Goal: Information Seeking & Learning: Check status

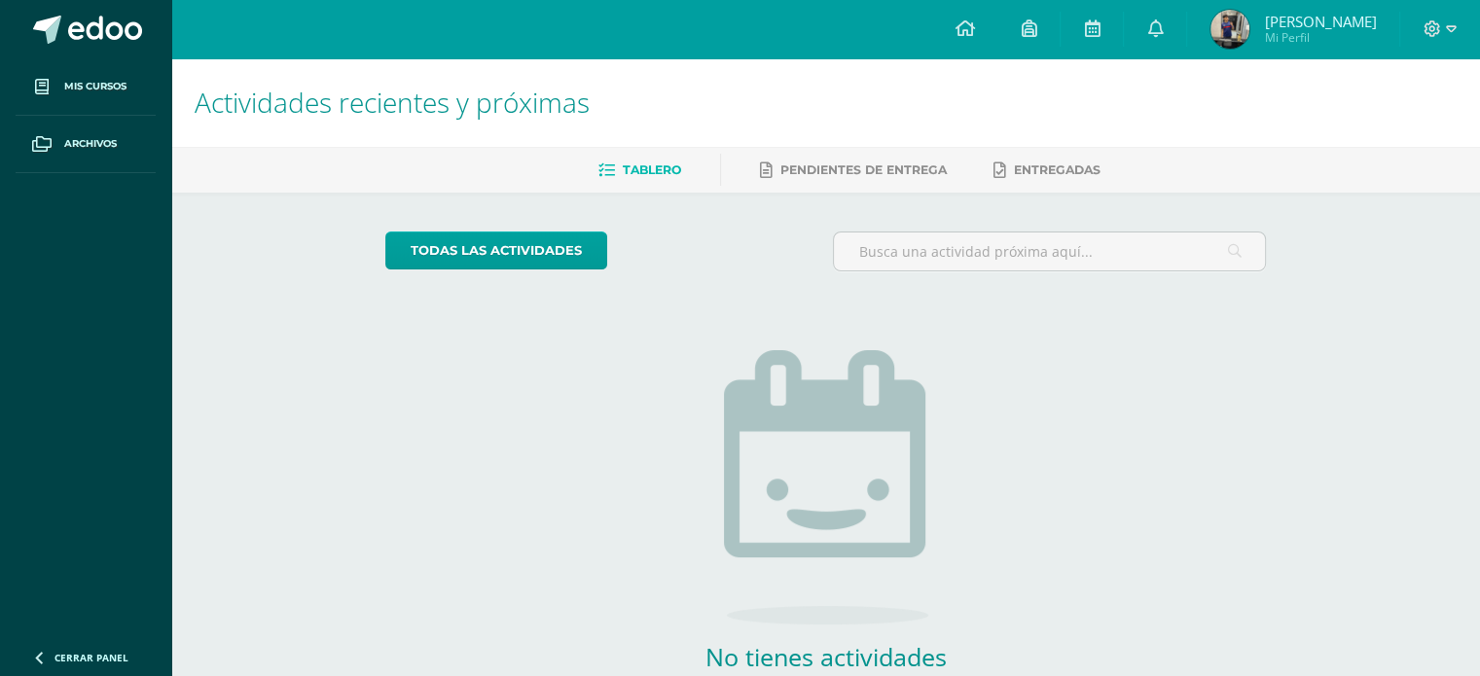
click at [1211, 24] on span "[PERSON_NAME] Mi Perfil" at bounding box center [1293, 29] width 173 height 39
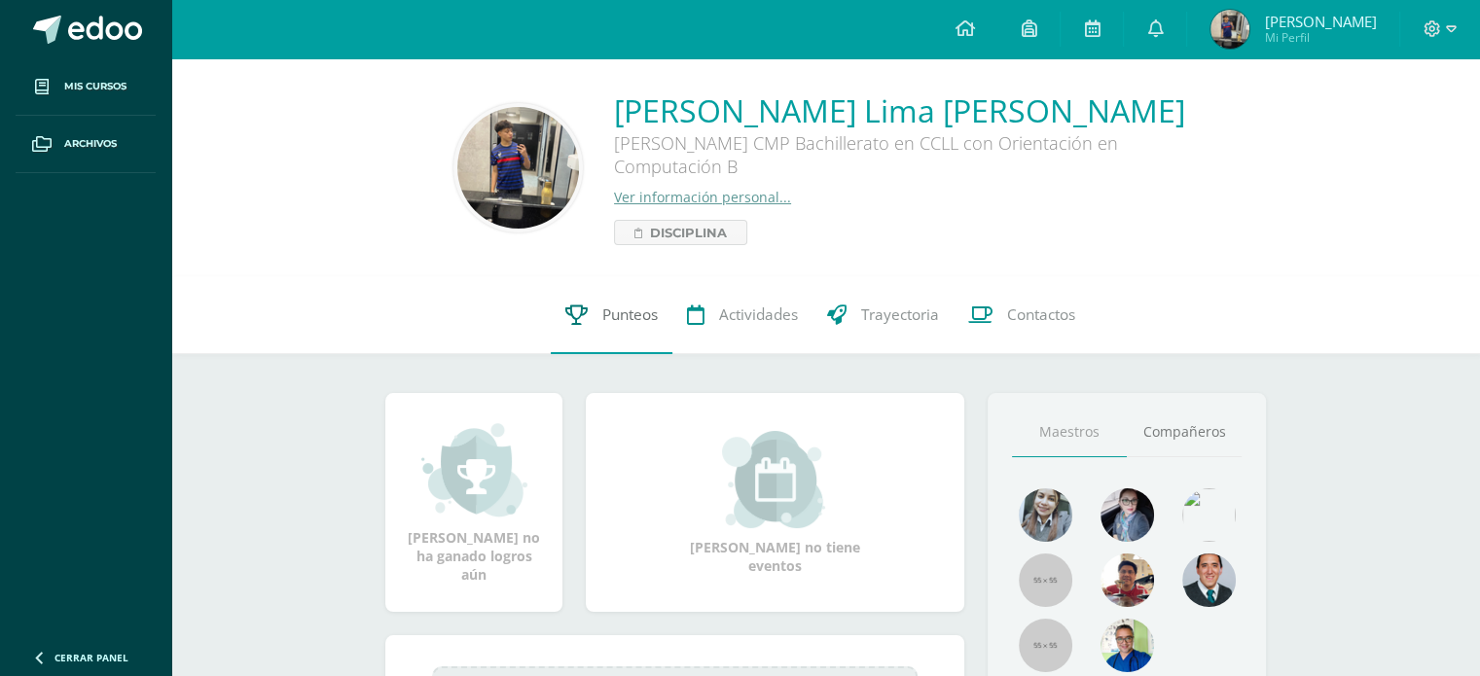
click at [635, 329] on link "Punteos" at bounding box center [612, 315] width 122 height 78
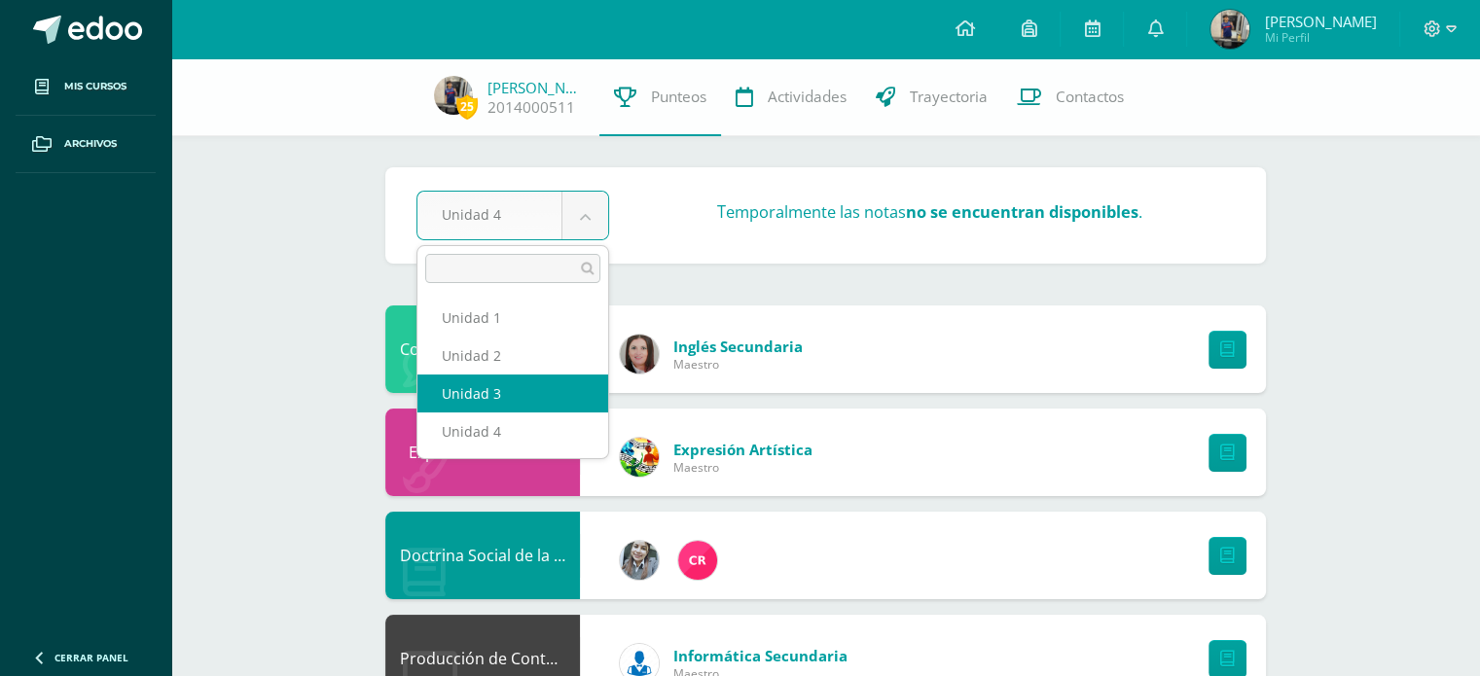
select select "Unidad 3"
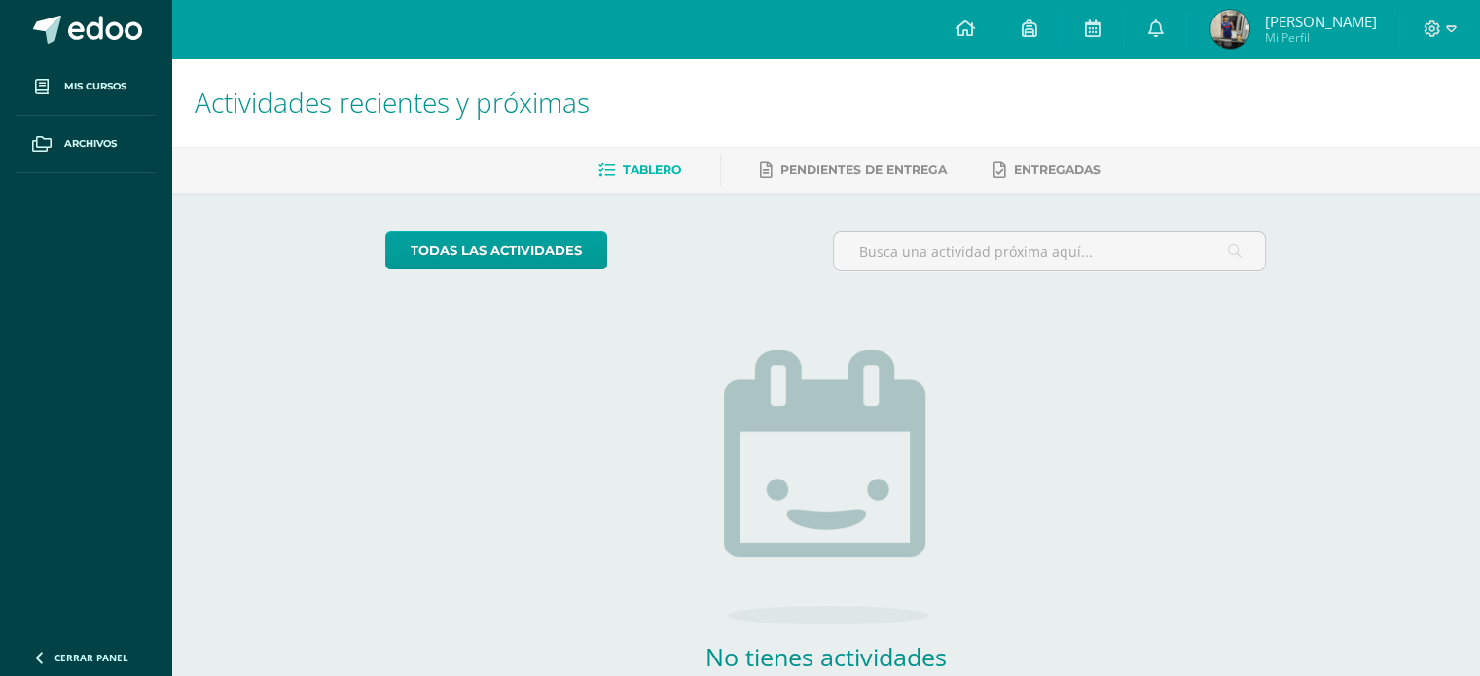
click at [1234, 20] on img at bounding box center [1230, 29] width 39 height 39
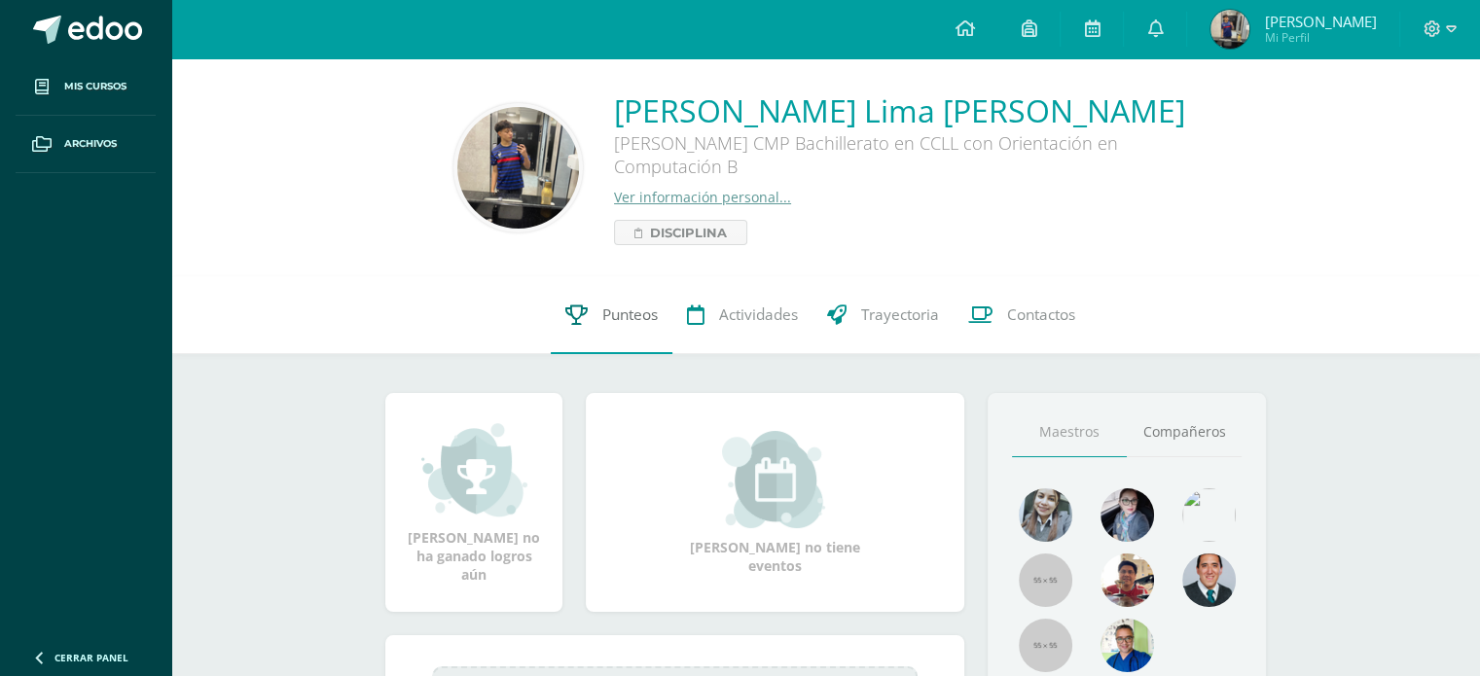
click at [612, 310] on span "Punteos" at bounding box center [629, 315] width 55 height 20
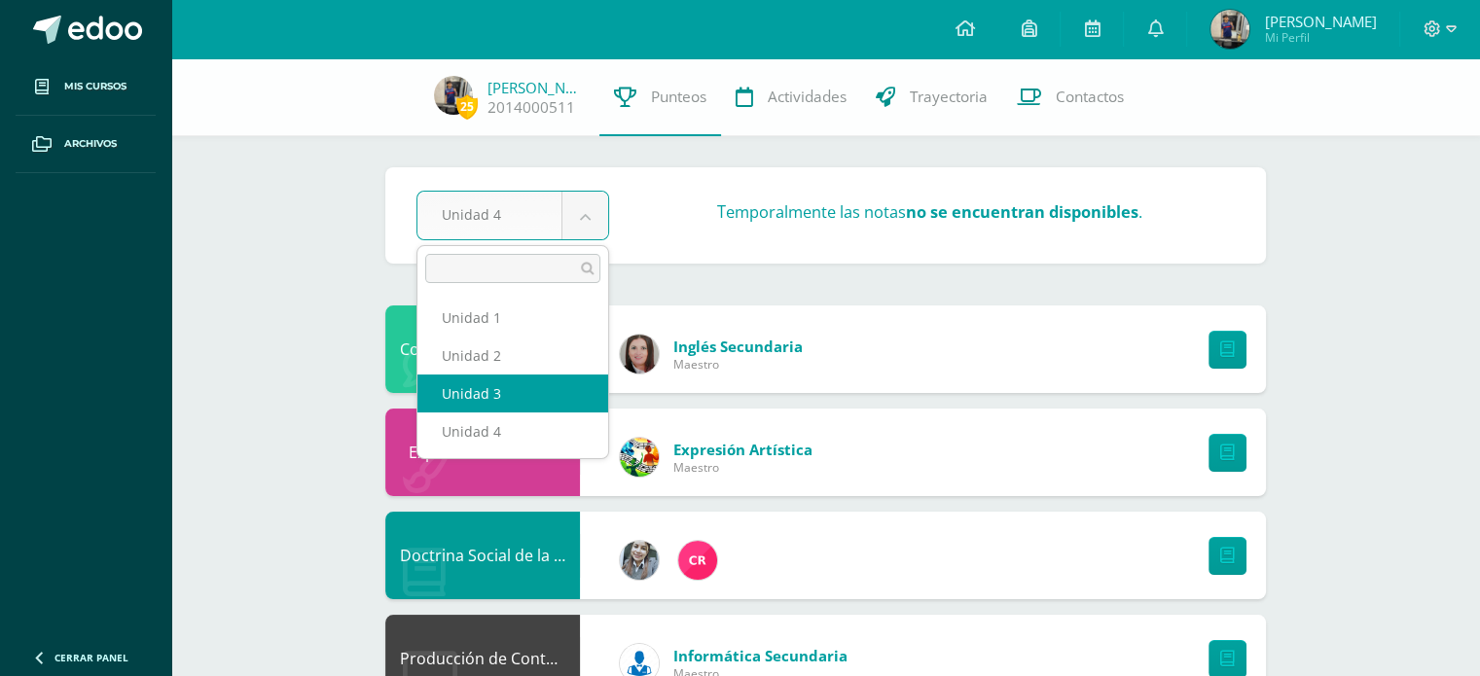
select select "Unidad 3"
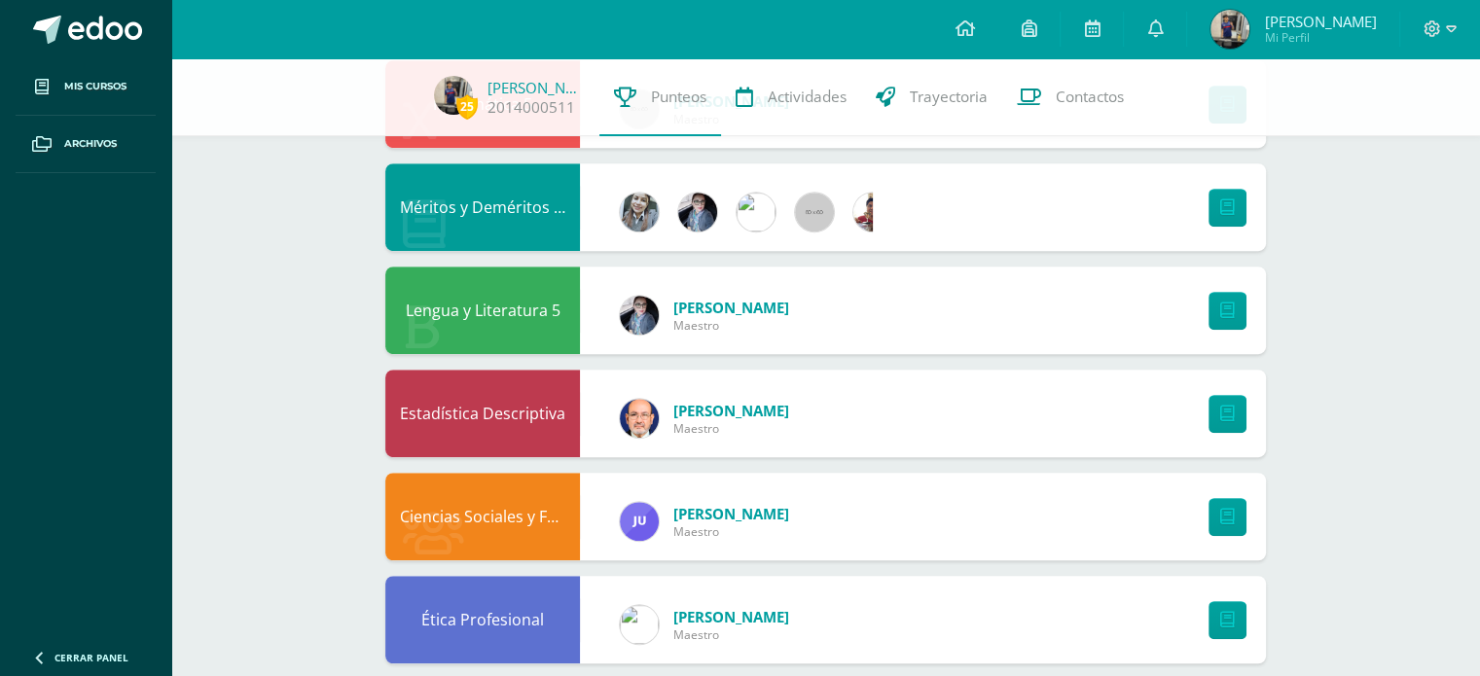
scroll to position [1611, 0]
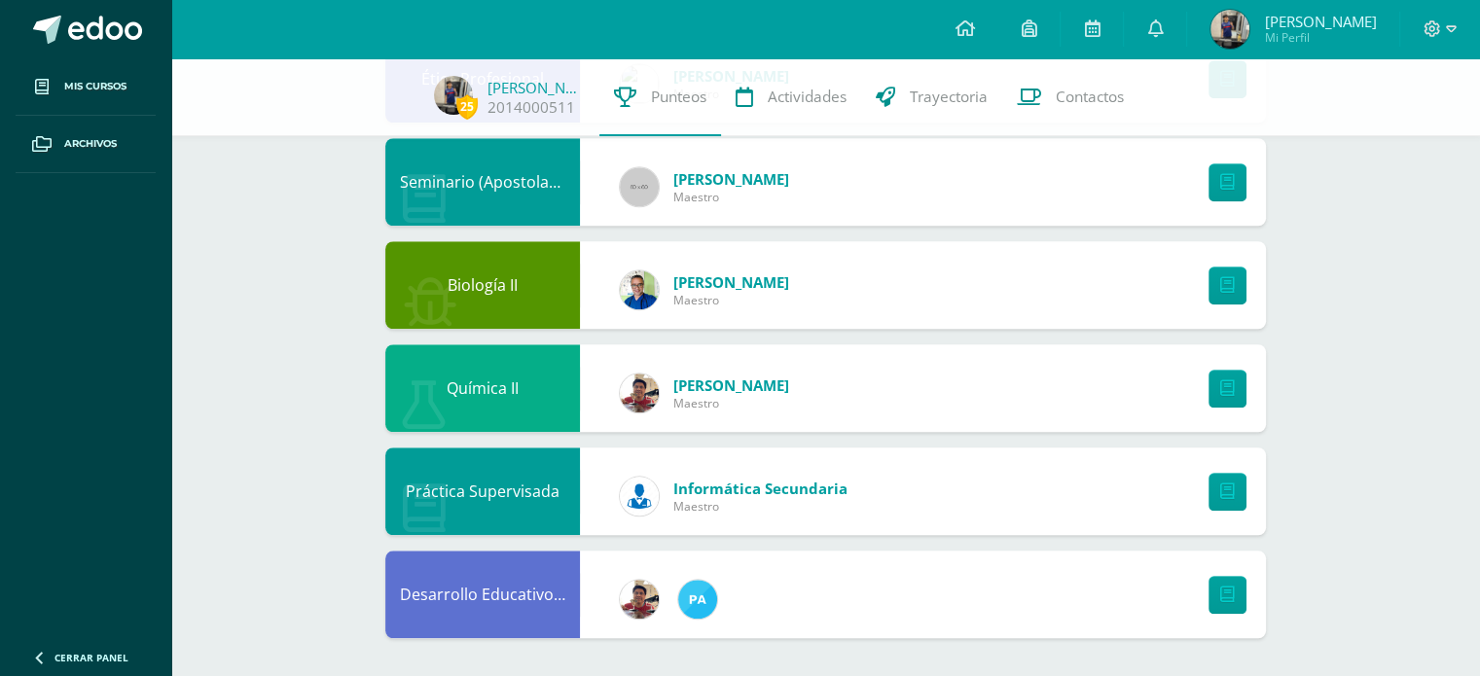
drag, startPoint x: 1370, startPoint y: 468, endPoint x: 1246, endPoint y: 554, distance: 151.1
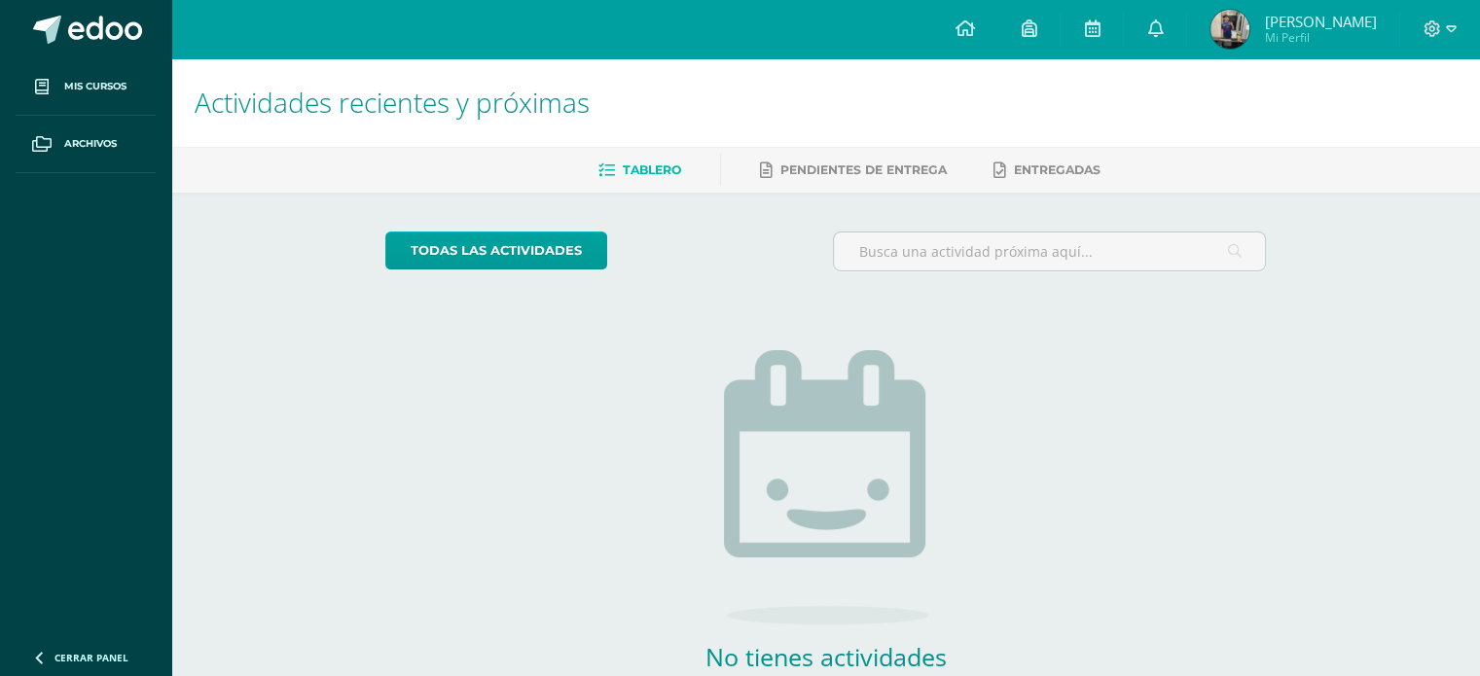
click at [1229, 37] on img at bounding box center [1230, 29] width 39 height 39
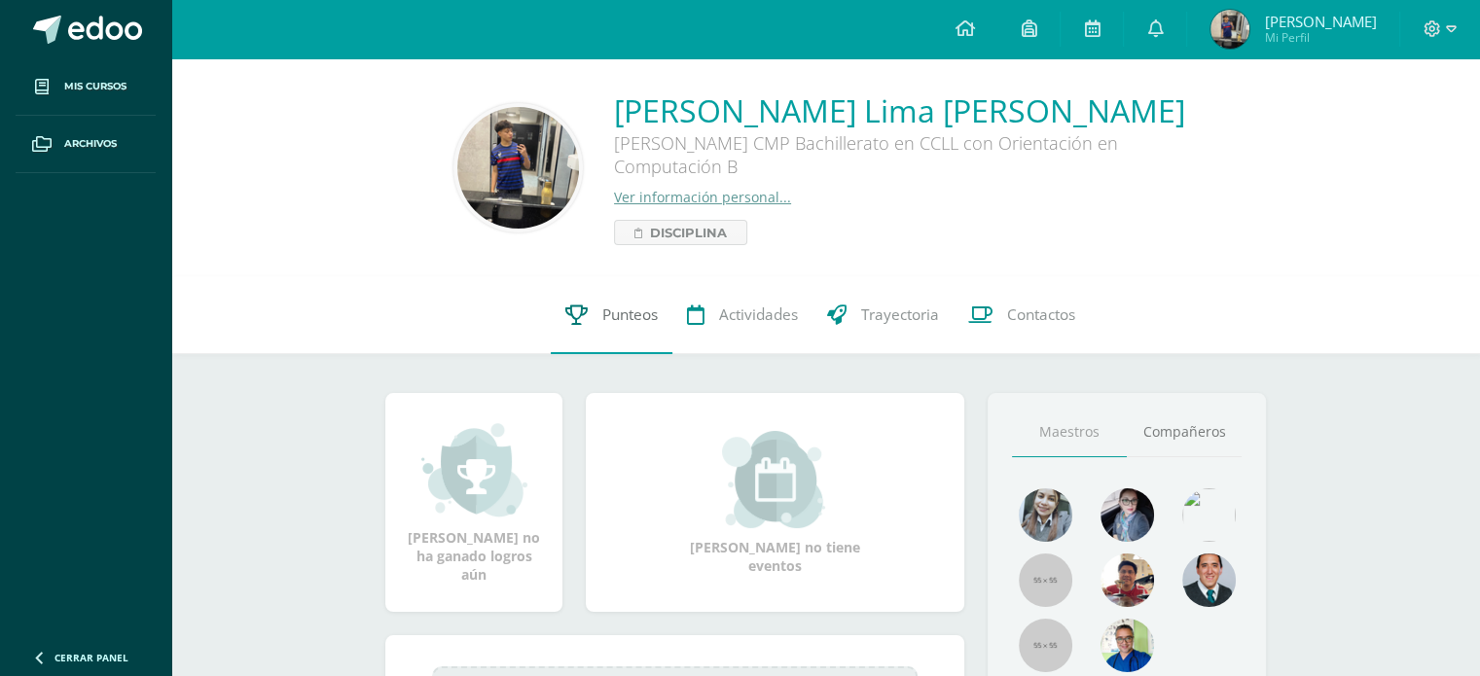
click at [625, 319] on span "Punteos" at bounding box center [629, 315] width 55 height 20
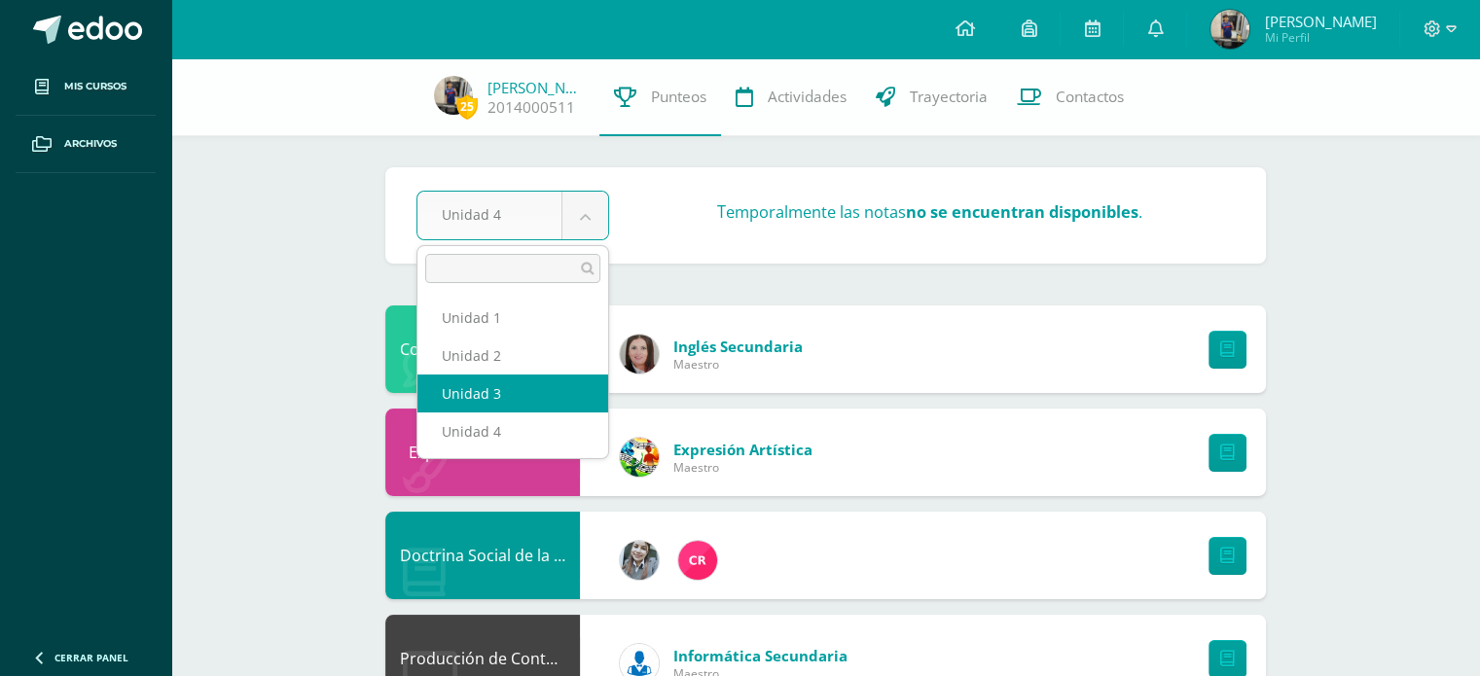
select select "Unidad 3"
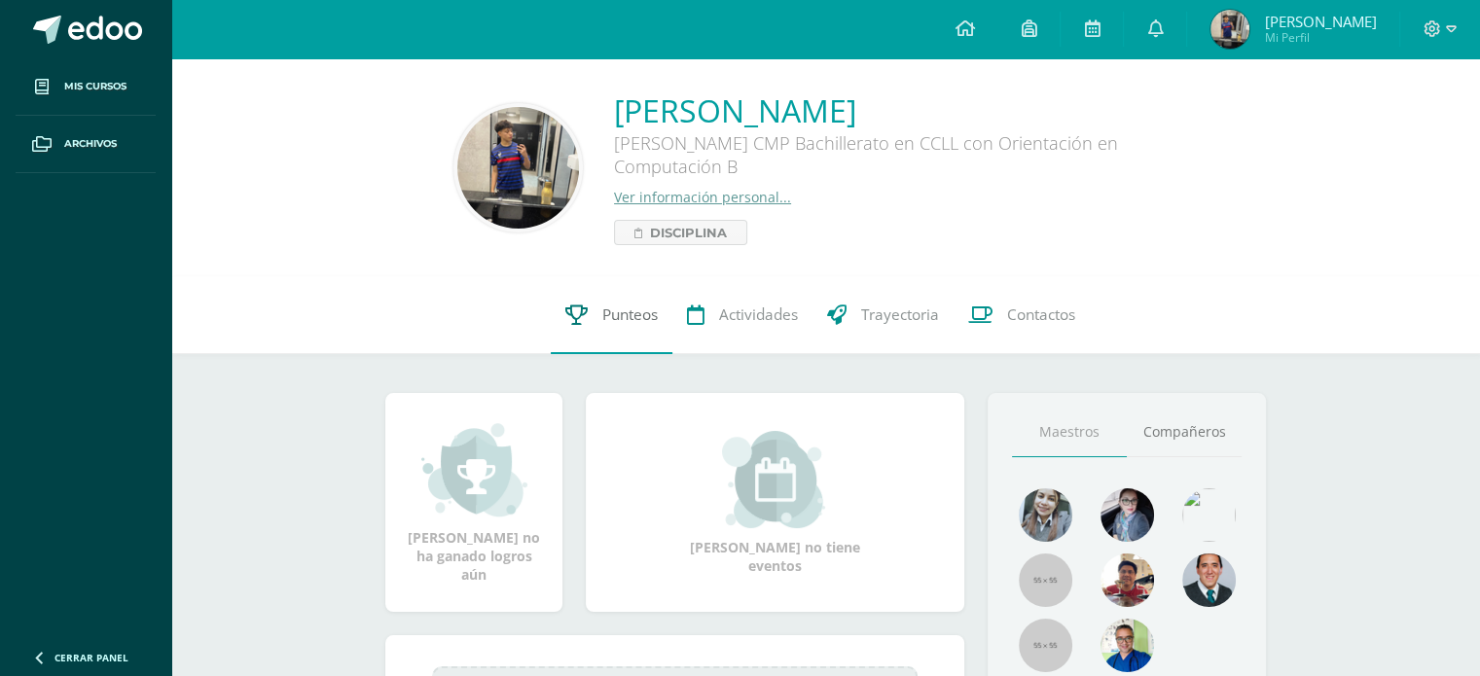
click at [662, 296] on link "Punteos" at bounding box center [612, 315] width 122 height 78
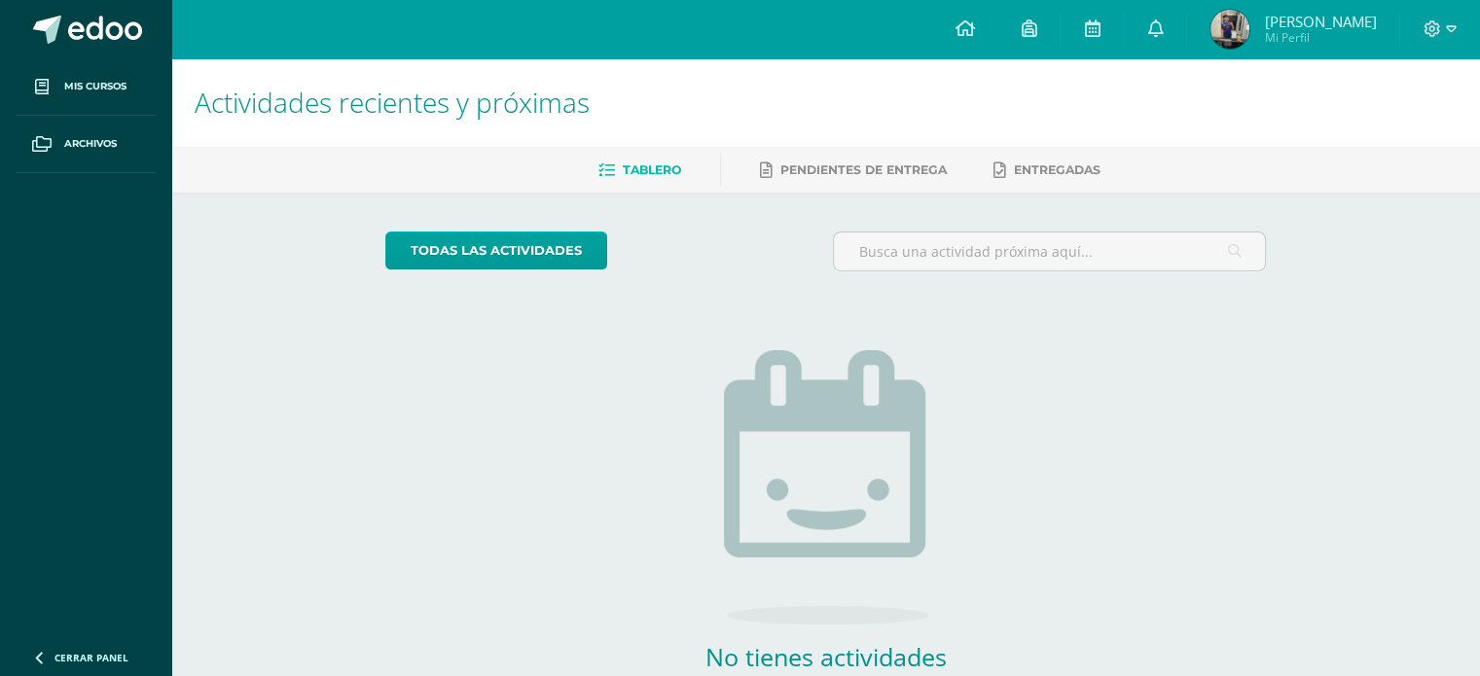
click at [1218, 35] on img at bounding box center [1230, 29] width 39 height 39
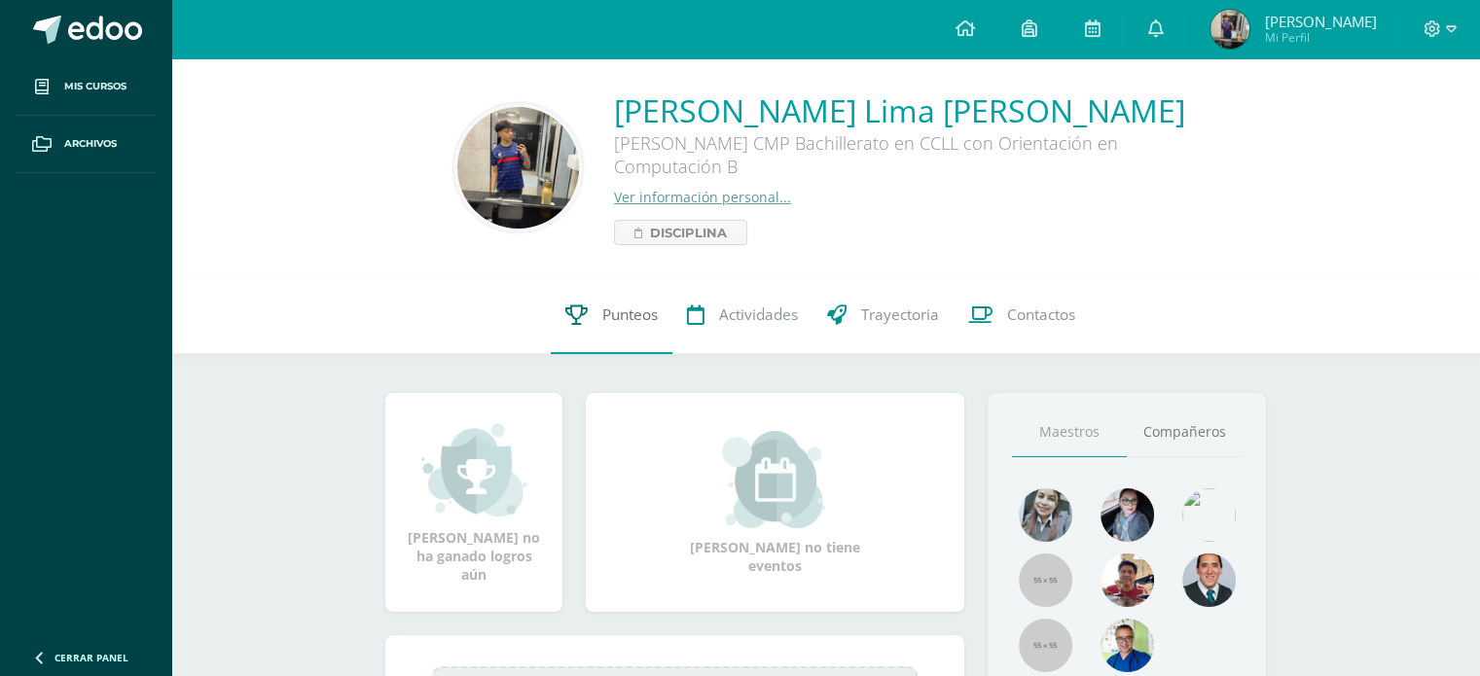
click at [631, 329] on link "Punteos" at bounding box center [612, 315] width 122 height 78
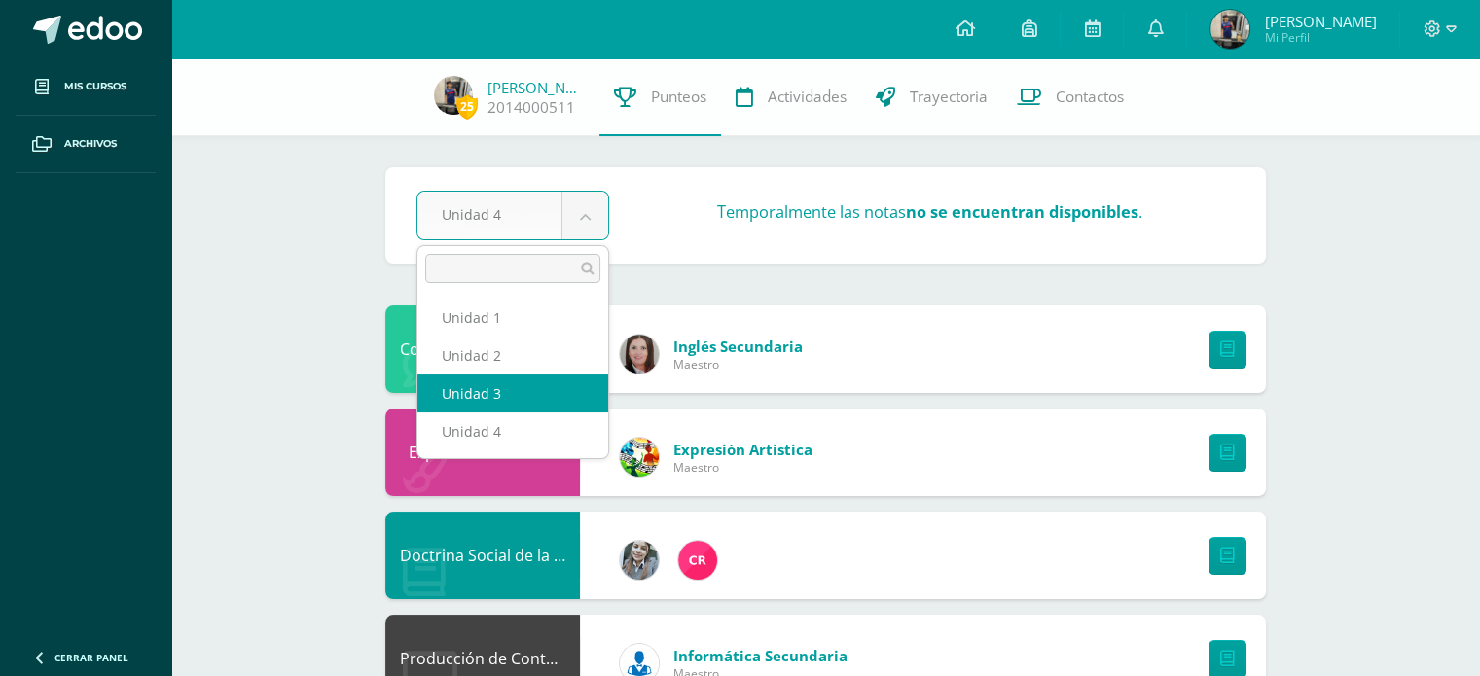
select select "Unidad 3"
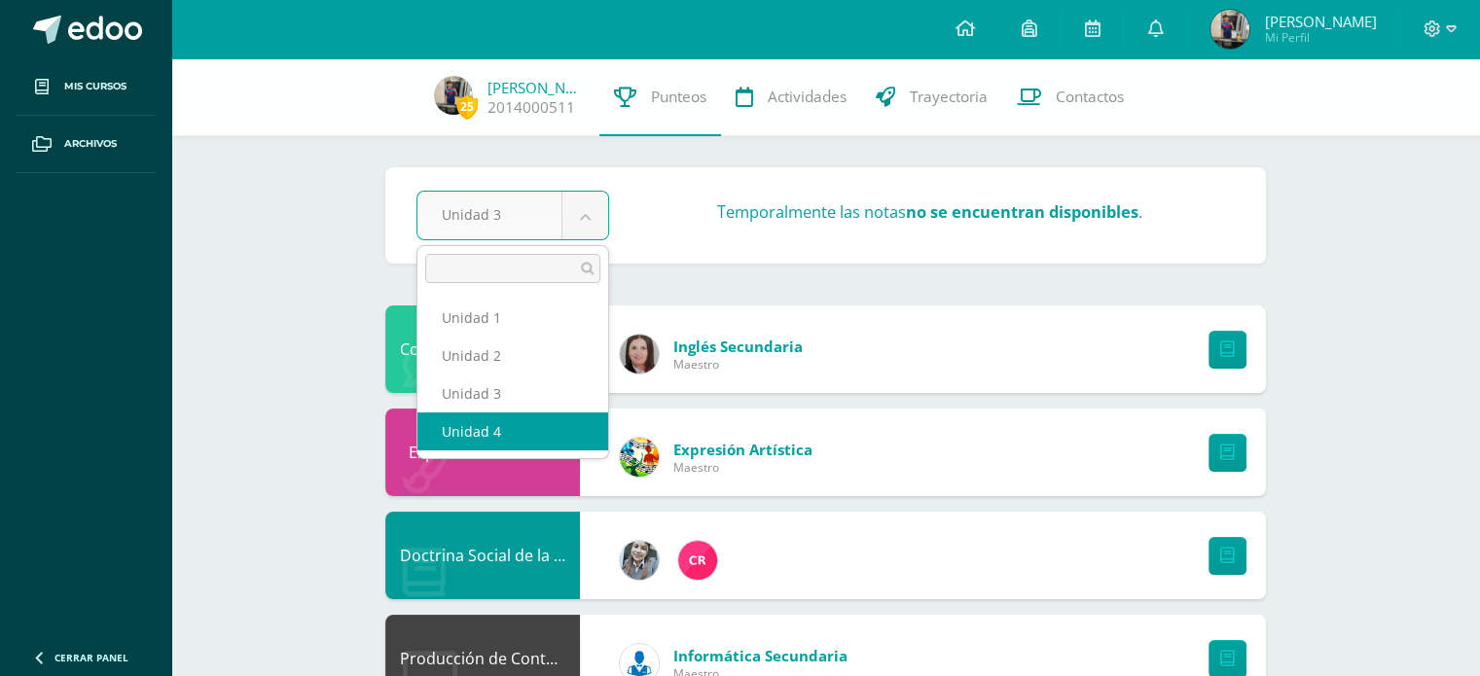
select select "Unidad 4"
